Goal: Task Accomplishment & Management: Complete application form

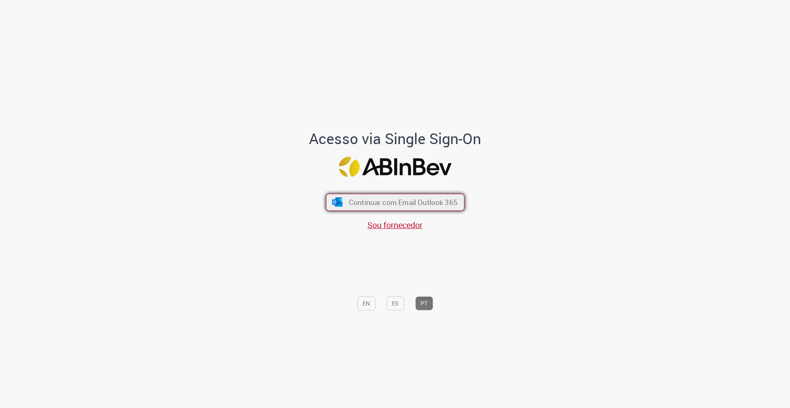
click at [427, 205] on span "Continuar com Email Outlook 365" at bounding box center [403, 201] width 109 height 9
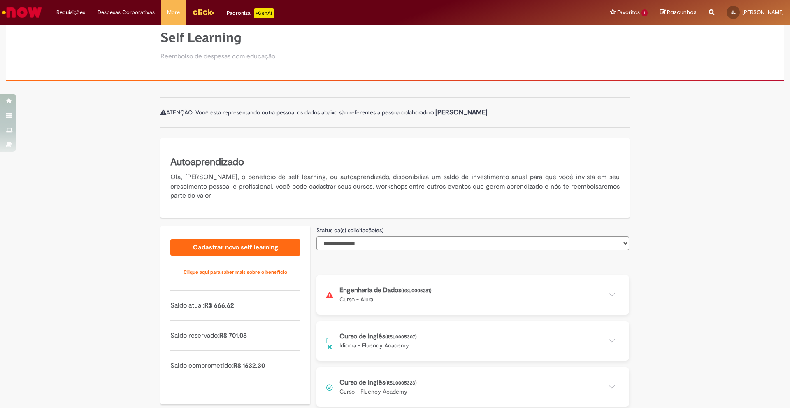
scroll to position [36, 0]
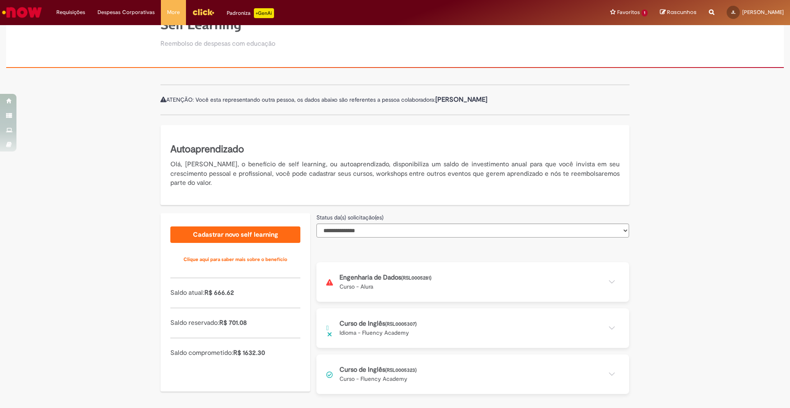
click at [608, 369] on button at bounding box center [473, 374] width 313 height 40
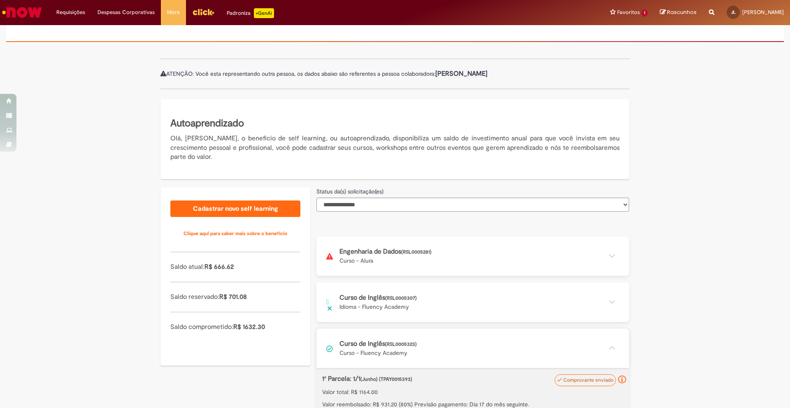
scroll to position [106, 0]
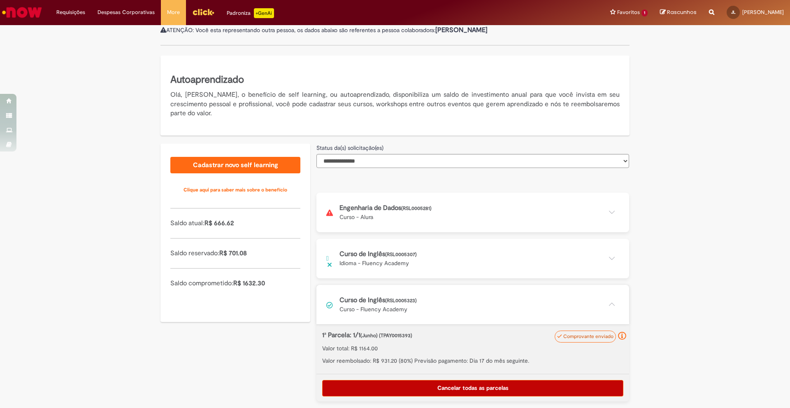
click at [612, 303] on button at bounding box center [473, 305] width 313 height 40
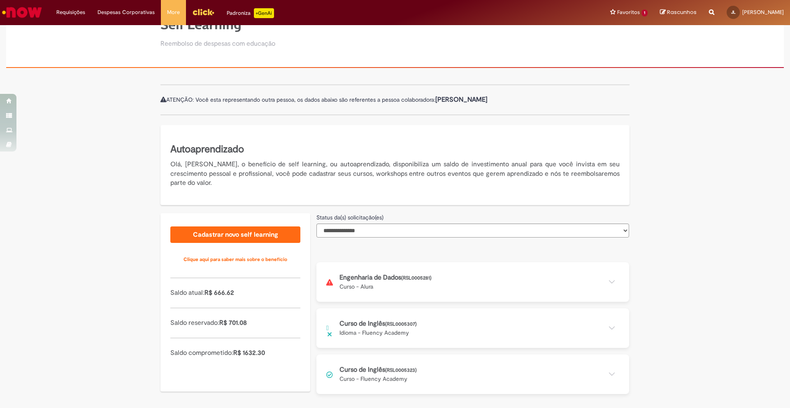
scroll to position [36, 0]
click at [611, 282] on button at bounding box center [473, 282] width 313 height 40
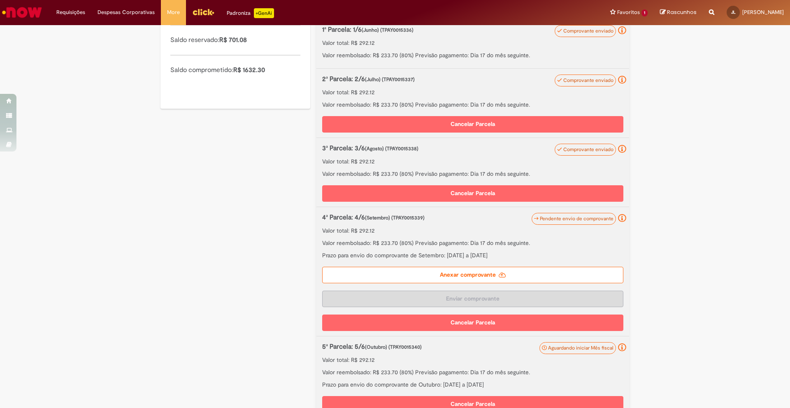
scroll to position [324, 0]
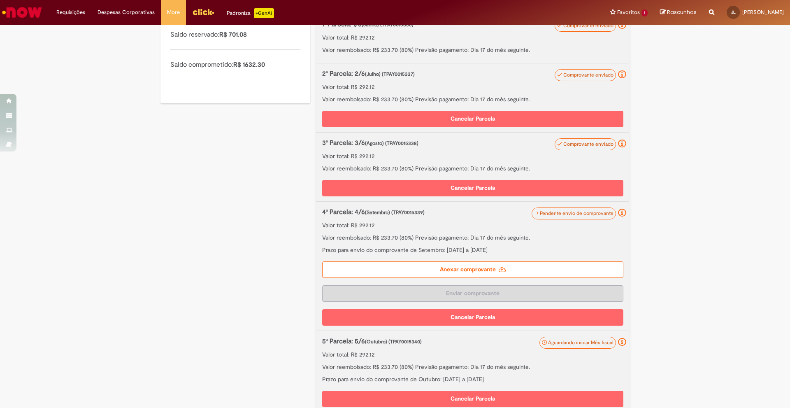
click at [476, 270] on label "Anexar comprovante" at bounding box center [472, 269] width 301 height 16
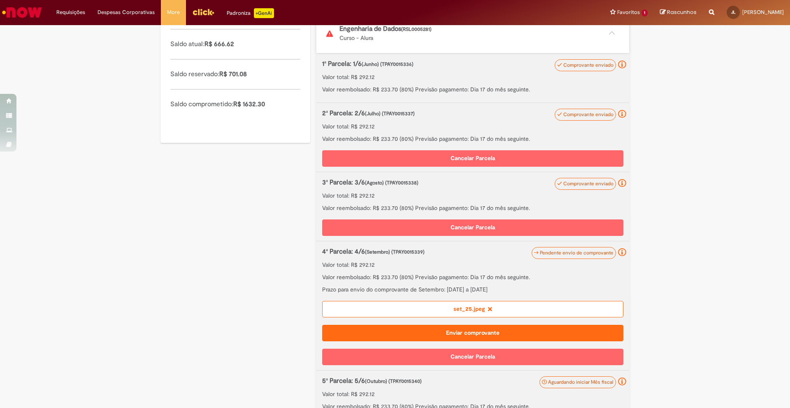
scroll to position [248, 0]
